Goal: Complete application form

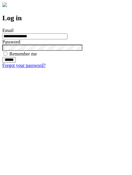
type input "**********"
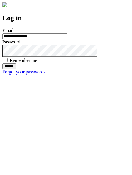
click at [16, 69] on input "******" at bounding box center [8, 66] width 13 height 6
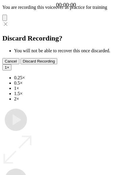
type input "**********"
